Goal: Transaction & Acquisition: Purchase product/service

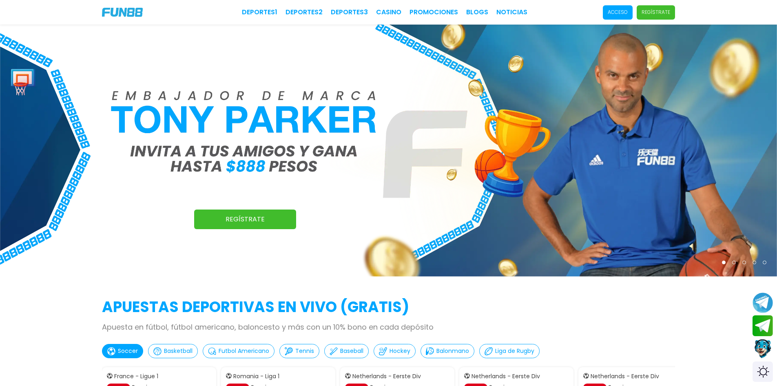
click at [626, 13] on p "Acceso" at bounding box center [618, 12] width 20 height 7
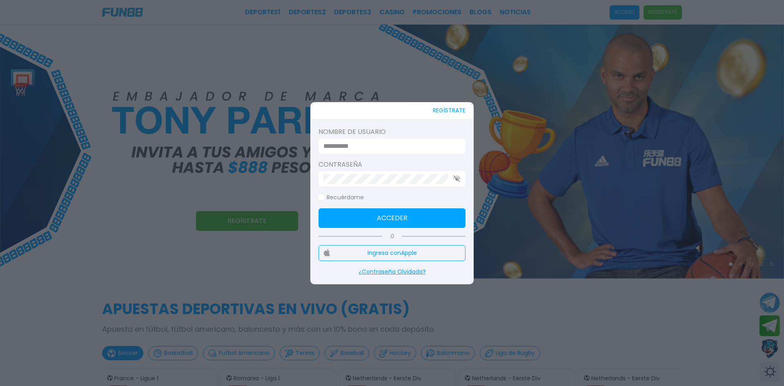
click at [379, 142] on input at bounding box center [389, 146] width 132 height 10
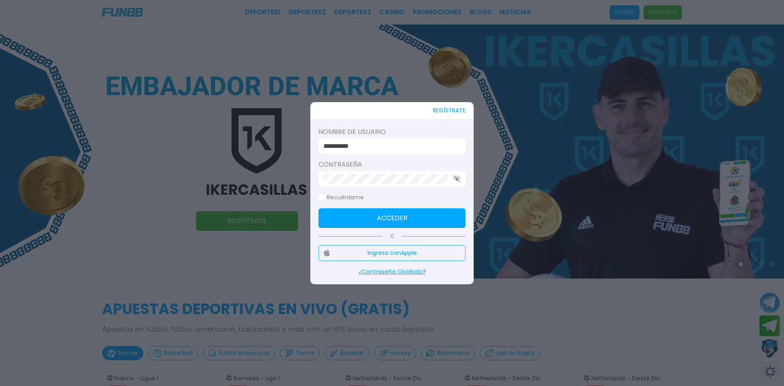
type input "**********"
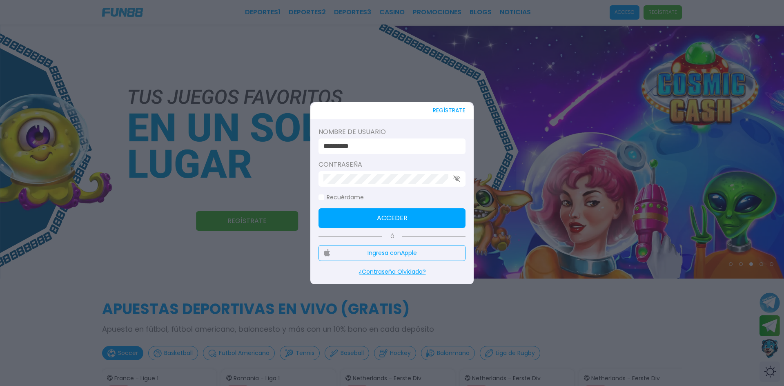
click at [401, 208] on button "Acceder" at bounding box center [391, 218] width 147 height 20
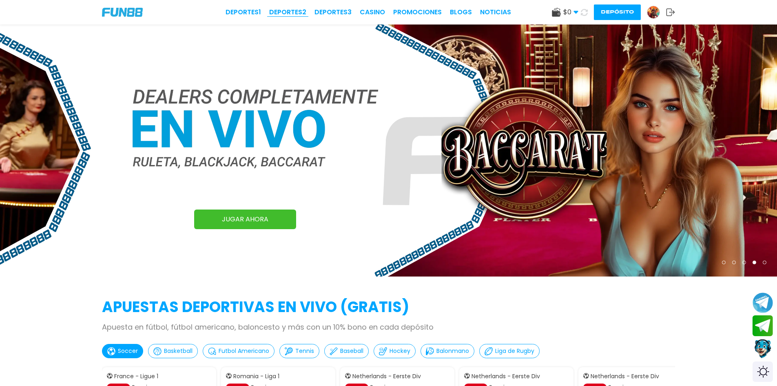
click at [295, 11] on link "Deportes 2" at bounding box center [287, 12] width 37 height 10
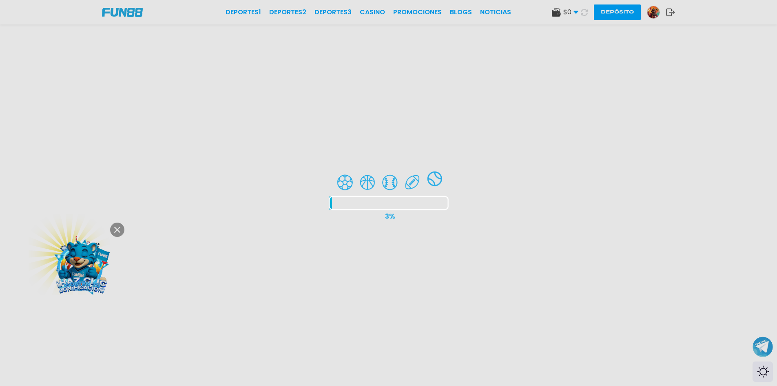
click at [582, 14] on div at bounding box center [388, 193] width 777 height 386
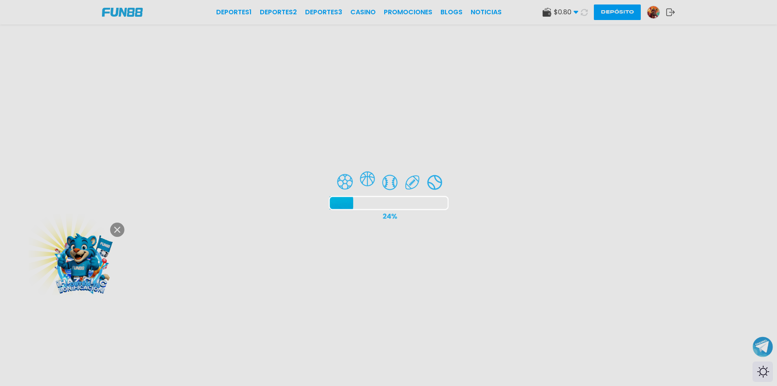
click at [118, 227] on div at bounding box center [388, 193] width 777 height 386
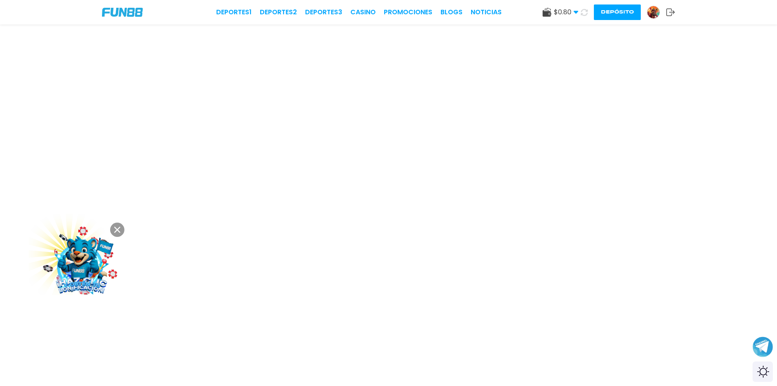
click at [121, 226] on button at bounding box center [117, 229] width 14 height 14
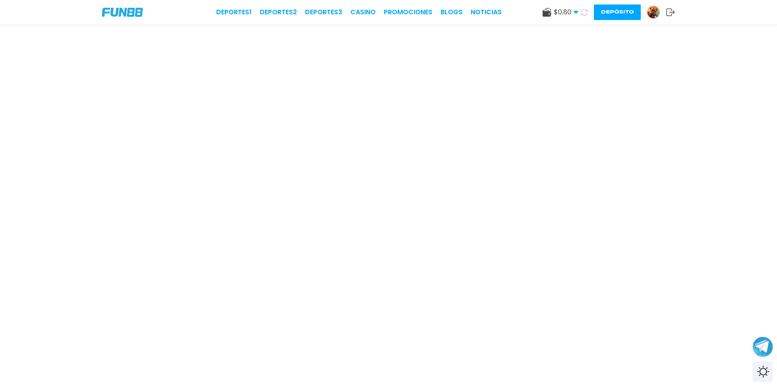
click at [584, 13] on icon at bounding box center [584, 12] width 7 height 7
click at [584, 14] on icon at bounding box center [584, 12] width 7 height 7
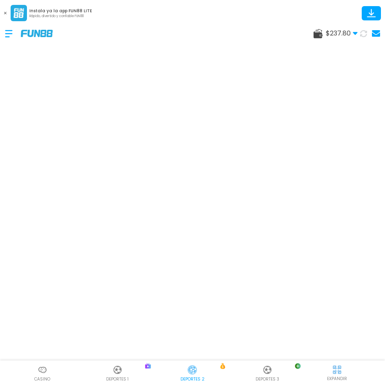
click at [4, 15] on button at bounding box center [5, 13] width 11 height 11
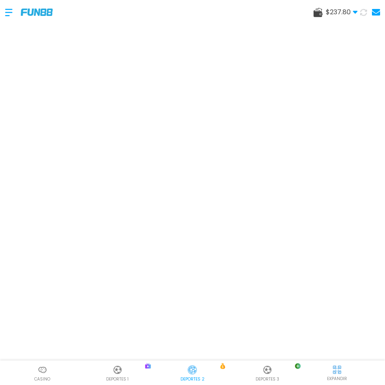
click at [40, 372] on img at bounding box center [43, 370] width 10 height 10
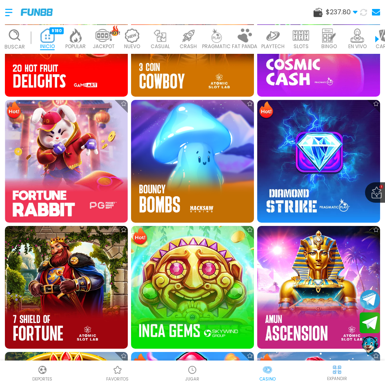
scroll to position [653, 0]
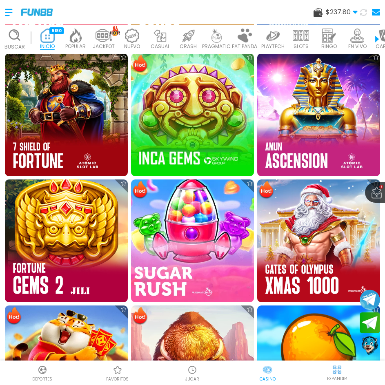
click at [200, 233] on img at bounding box center [192, 240] width 135 height 135
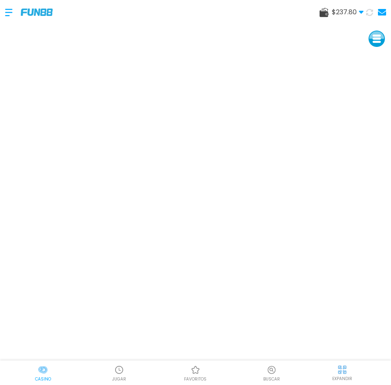
click at [369, 12] on icon at bounding box center [369, 12] width 7 height 7
click at [28, 11] on img at bounding box center [37, 12] width 32 height 7
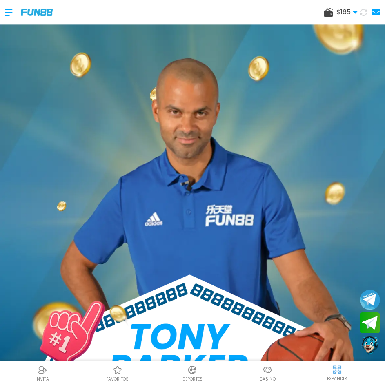
click at [191, 373] on img at bounding box center [192, 370] width 10 height 10
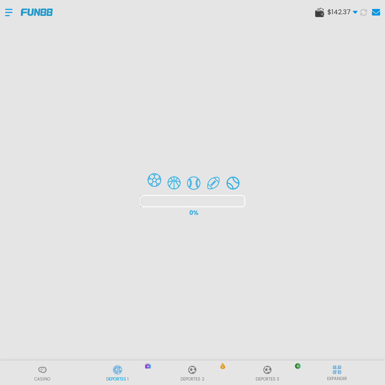
click at [190, 372] on div at bounding box center [192, 192] width 385 height 385
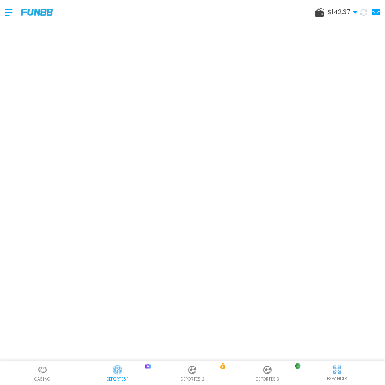
click at [189, 374] on img at bounding box center [192, 370] width 10 height 10
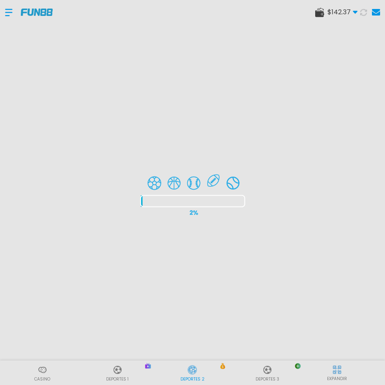
click at [363, 13] on div at bounding box center [192, 192] width 385 height 385
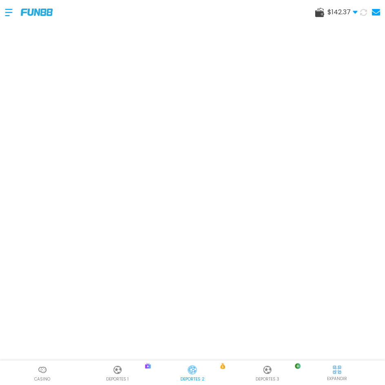
click at [362, 15] on use at bounding box center [363, 12] width 7 height 7
